Goal: Task Accomplishment & Management: Manage account settings

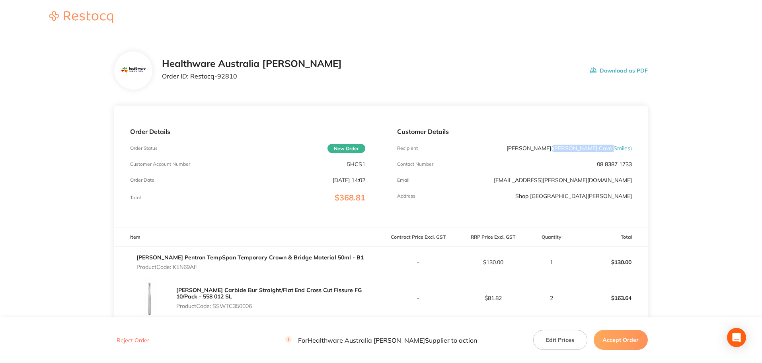
drag, startPoint x: 583, startPoint y: 149, endPoint x: 630, endPoint y: 146, distance: 47.5
click at [630, 146] on span "( [PERSON_NAME] Cove Smiles )" at bounding box center [591, 148] width 81 height 7
copy span "[PERSON_NAME] Cove Smiles"
drag, startPoint x: 234, startPoint y: 77, endPoint x: 198, endPoint y: 81, distance: 36.1
click at [198, 81] on div "Healthware Australia [PERSON_NAME] Order ID: Restocq- 92810" at bounding box center [252, 70] width 180 height 25
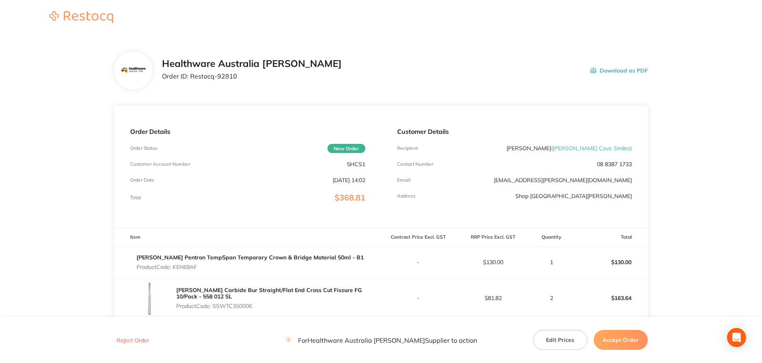
drag, startPoint x: 253, startPoint y: 76, endPoint x: 244, endPoint y: 76, distance: 9.6
click at [252, 76] on p "Order ID: Restocq- 92810" at bounding box center [252, 75] width 180 height 7
drag, startPoint x: 219, startPoint y: 78, endPoint x: 191, endPoint y: 81, distance: 28.1
click at [191, 81] on div "Healthware Australia [PERSON_NAME] Order ID: Restocq- 92810" at bounding box center [252, 70] width 180 height 25
copy p "Restocq- 92810"
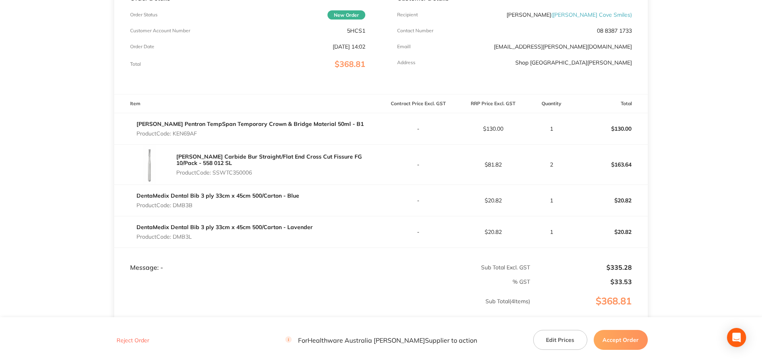
scroll to position [199, 0]
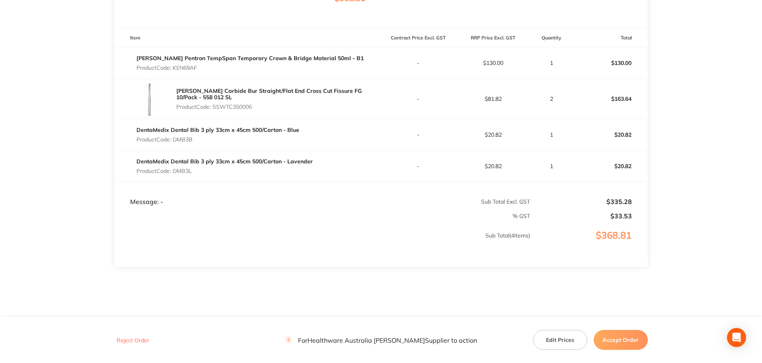
click at [186, 71] on p "Product Code: KEN69AF" at bounding box center [250, 67] width 227 height 6
copy p "KEN69AF"
click at [242, 109] on p "Product Code: SSWTC350006" at bounding box center [278, 107] width 205 height 6
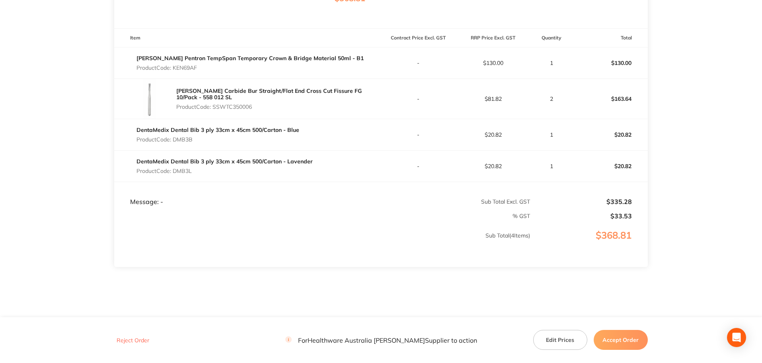
copy p "SSWTC350006"
click at [185, 143] on p "Product Code: DMB3B" at bounding box center [218, 139] width 163 height 6
copy p "DMB3B"
click at [189, 173] on p "Product Code: DMB3L" at bounding box center [225, 171] width 176 height 6
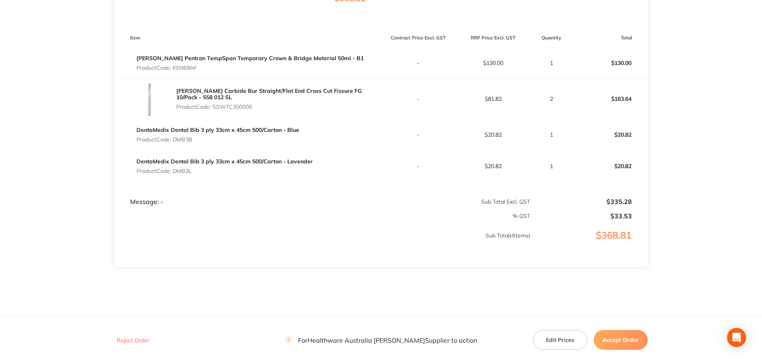
click at [189, 173] on p "Product Code: DMB3L" at bounding box center [225, 171] width 176 height 6
copy p "DMB3L"
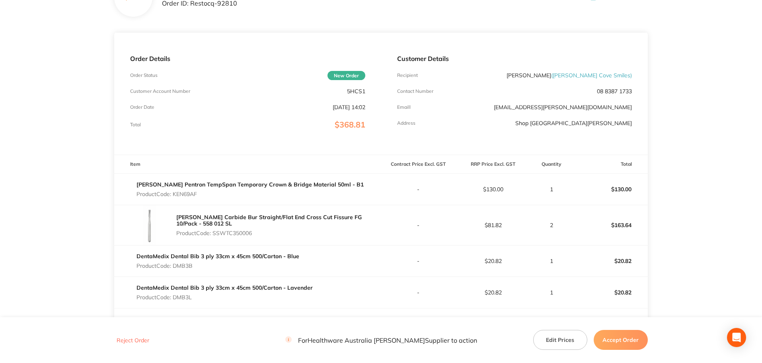
scroll to position [159, 0]
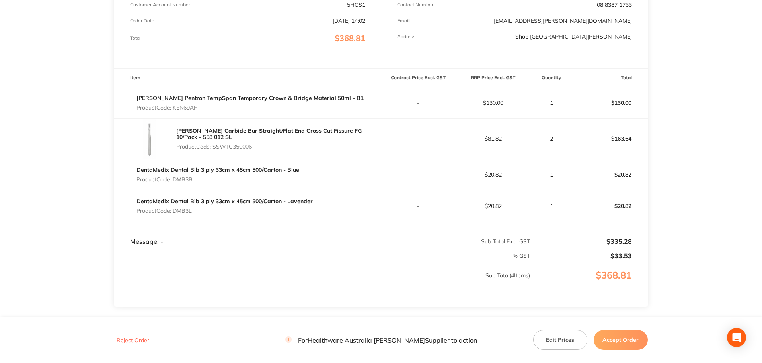
click at [612, 339] on button "Accept Order" at bounding box center [621, 340] width 54 height 20
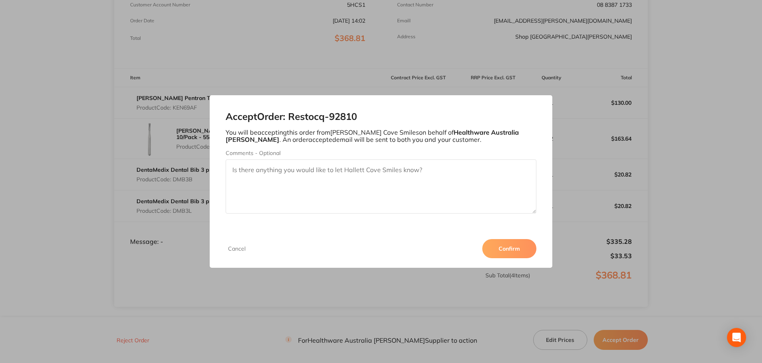
click at [515, 249] on button "Confirm" at bounding box center [510, 248] width 54 height 19
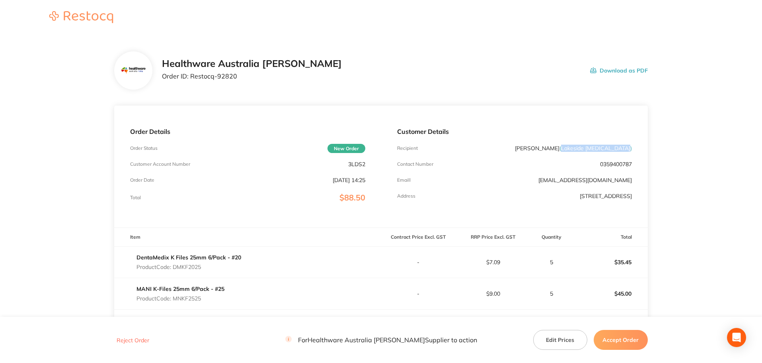
drag, startPoint x: 567, startPoint y: 149, endPoint x: 631, endPoint y: 145, distance: 63.4
click at [631, 145] on span "( Lakeside [MEDICAL_DATA] )" at bounding box center [596, 148] width 72 height 7
copy span "Lakeside [MEDICAL_DATA]"
drag, startPoint x: 236, startPoint y: 81, endPoint x: 191, endPoint y: 81, distance: 44.6
click at [191, 81] on div "Healthware Australia Ridley Order ID: Restocq- 92820" at bounding box center [252, 70] width 180 height 25
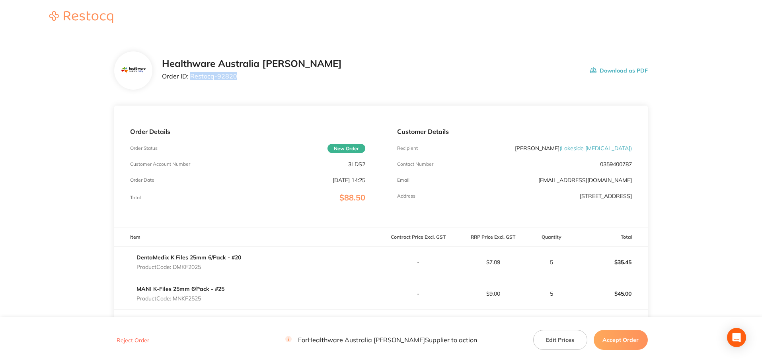
copy p "Restocq- 92820"
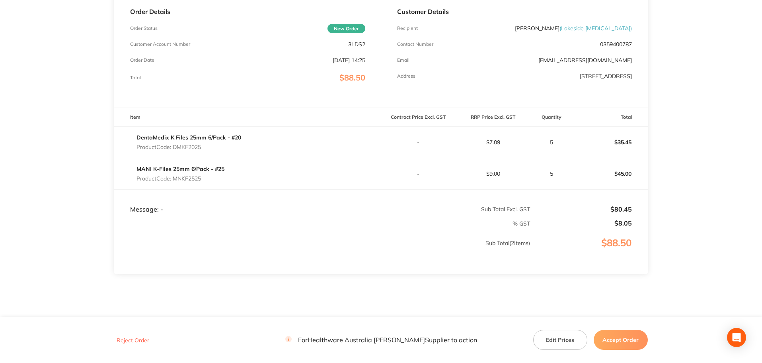
scroll to position [141, 0]
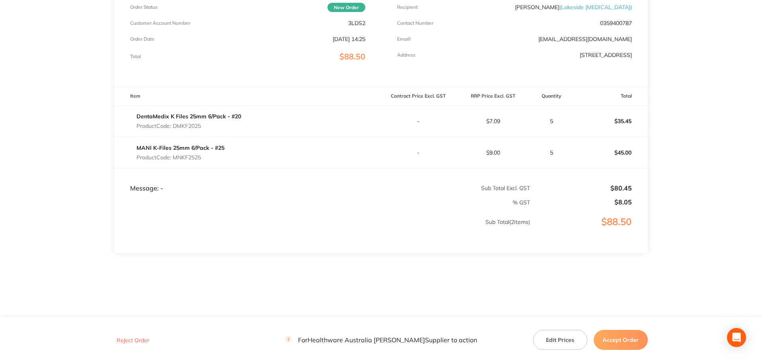
click at [191, 126] on p "Product Code: DMKF2025" at bounding box center [189, 126] width 105 height 6
copy p "DMKF2025"
click at [184, 154] on p "Product Code: MNKF2525" at bounding box center [181, 157] width 88 height 6
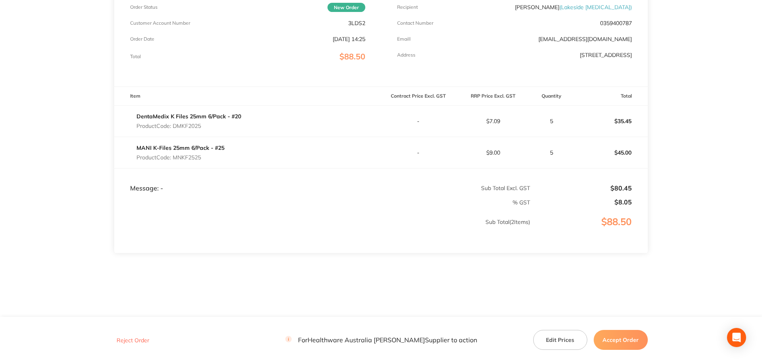
copy p "MNKF2525"
click at [623, 327] on footer "Reject Order For Healthware Australia Ridley Supplier to action Edit Prices Acc…" at bounding box center [381, 340] width 762 height 46
click at [623, 331] on button "Accept Order" at bounding box center [621, 340] width 54 height 20
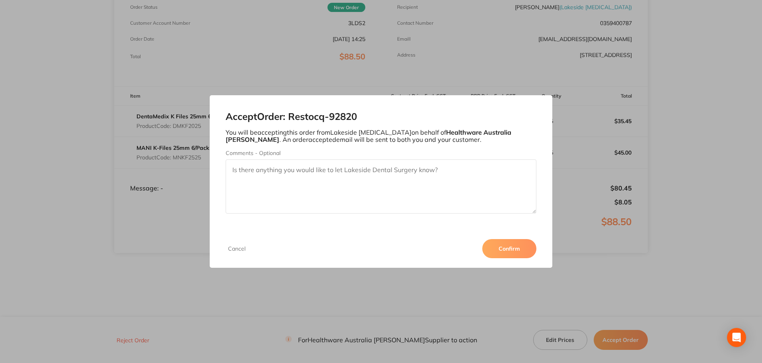
click at [508, 248] on button "Confirm" at bounding box center [510, 248] width 54 height 19
